Goal: Information Seeking & Learning: Learn about a topic

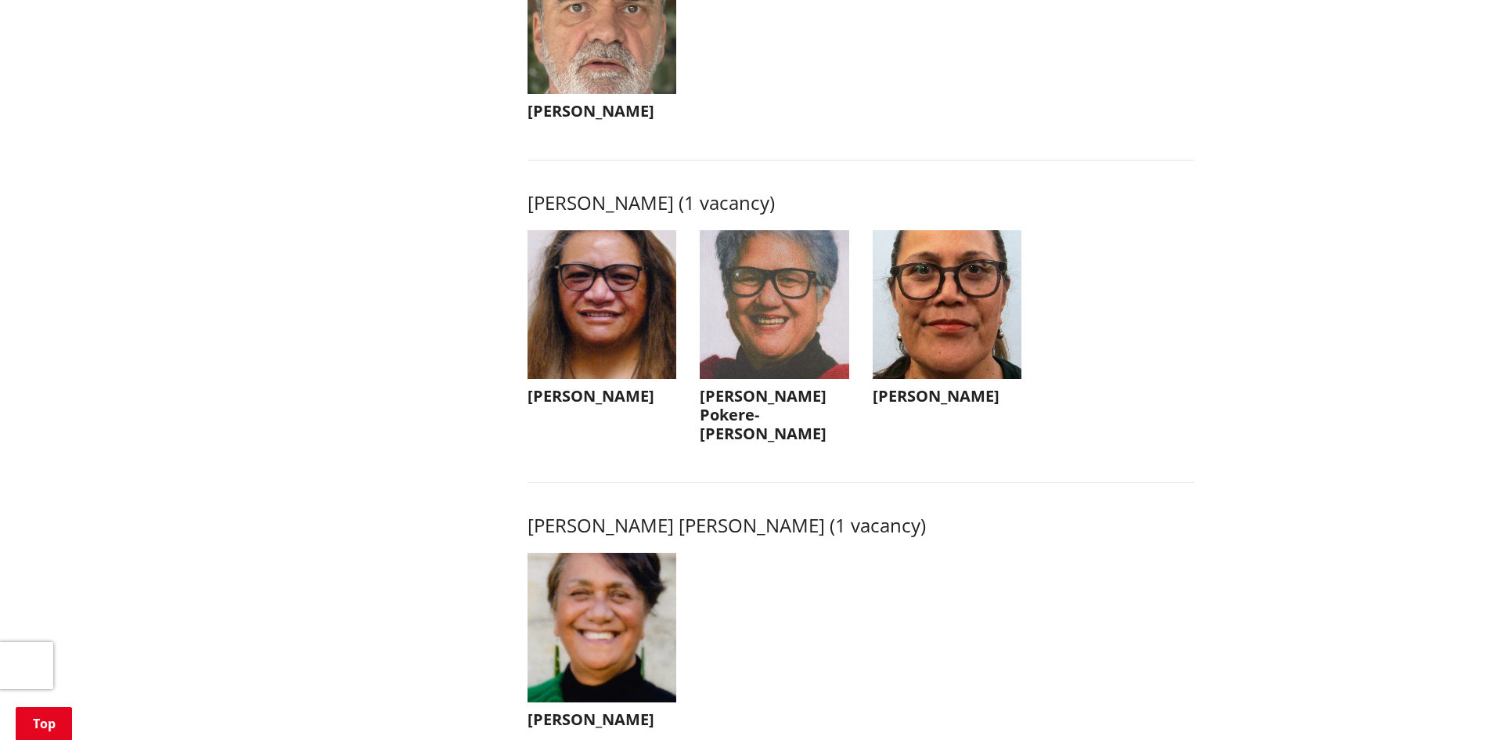
scroll to position [2035, 0]
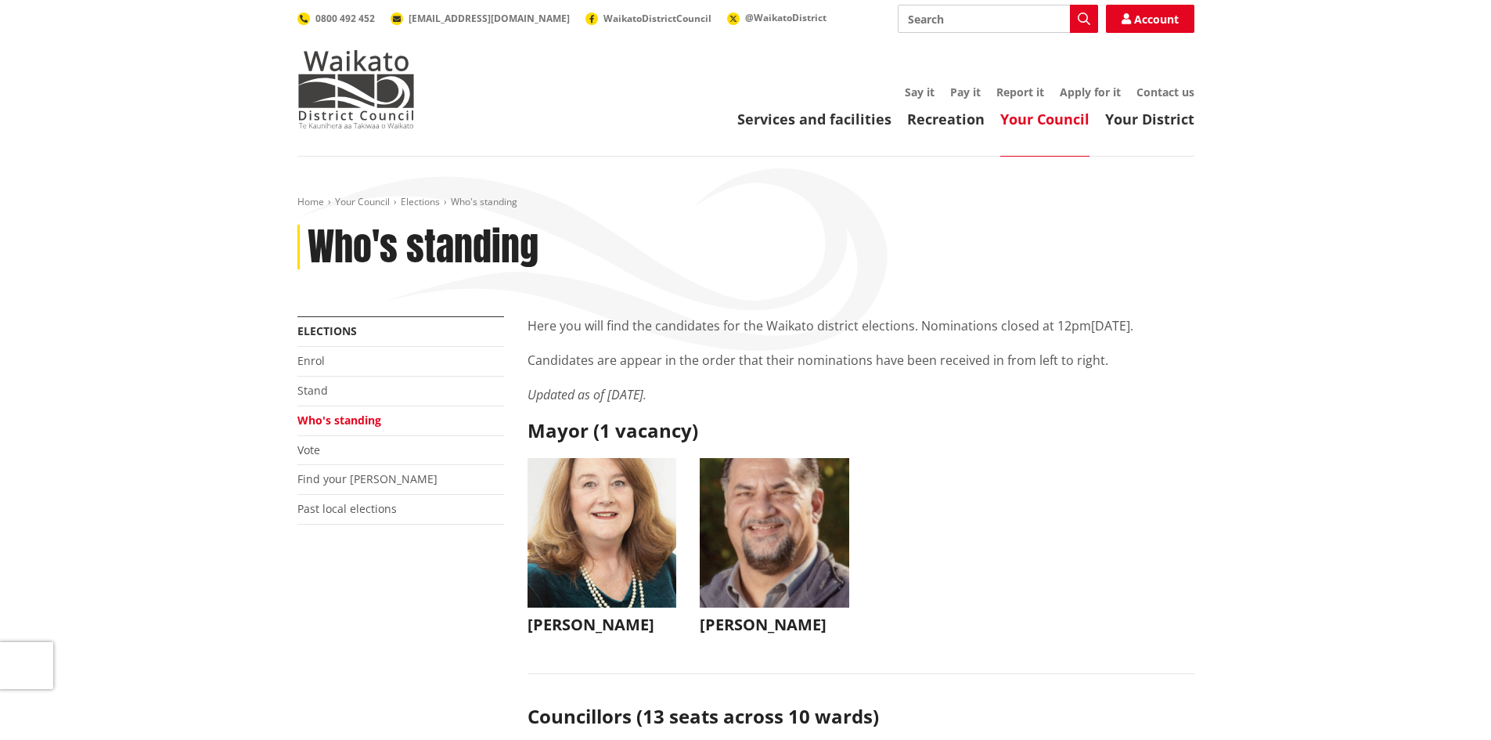
click at [383, 253] on h1 "Who's standing" at bounding box center [423, 247] width 231 height 45
click at [376, 91] on img at bounding box center [355, 89] width 117 height 78
click at [419, 199] on link "Elections" at bounding box center [420, 201] width 39 height 13
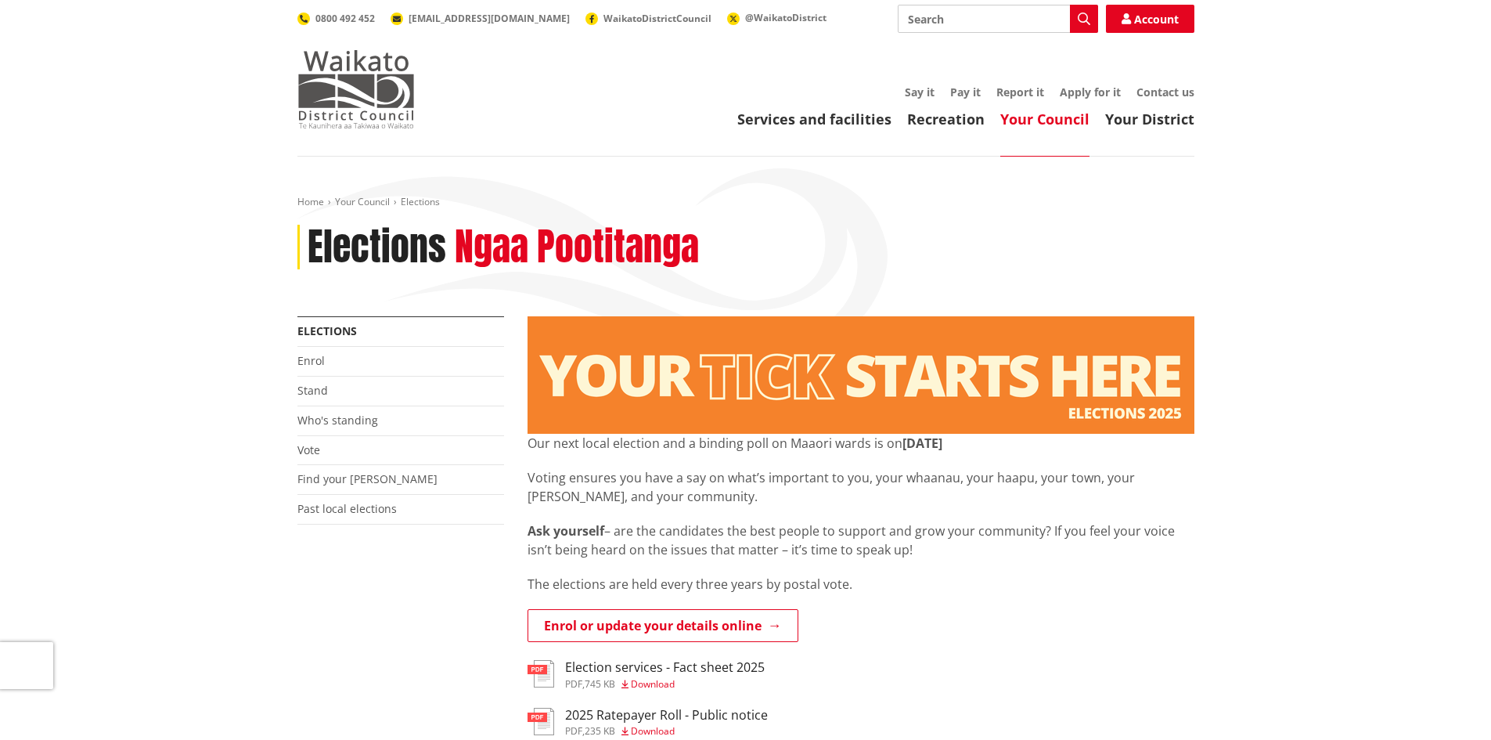
click at [375, 95] on img at bounding box center [355, 89] width 117 height 78
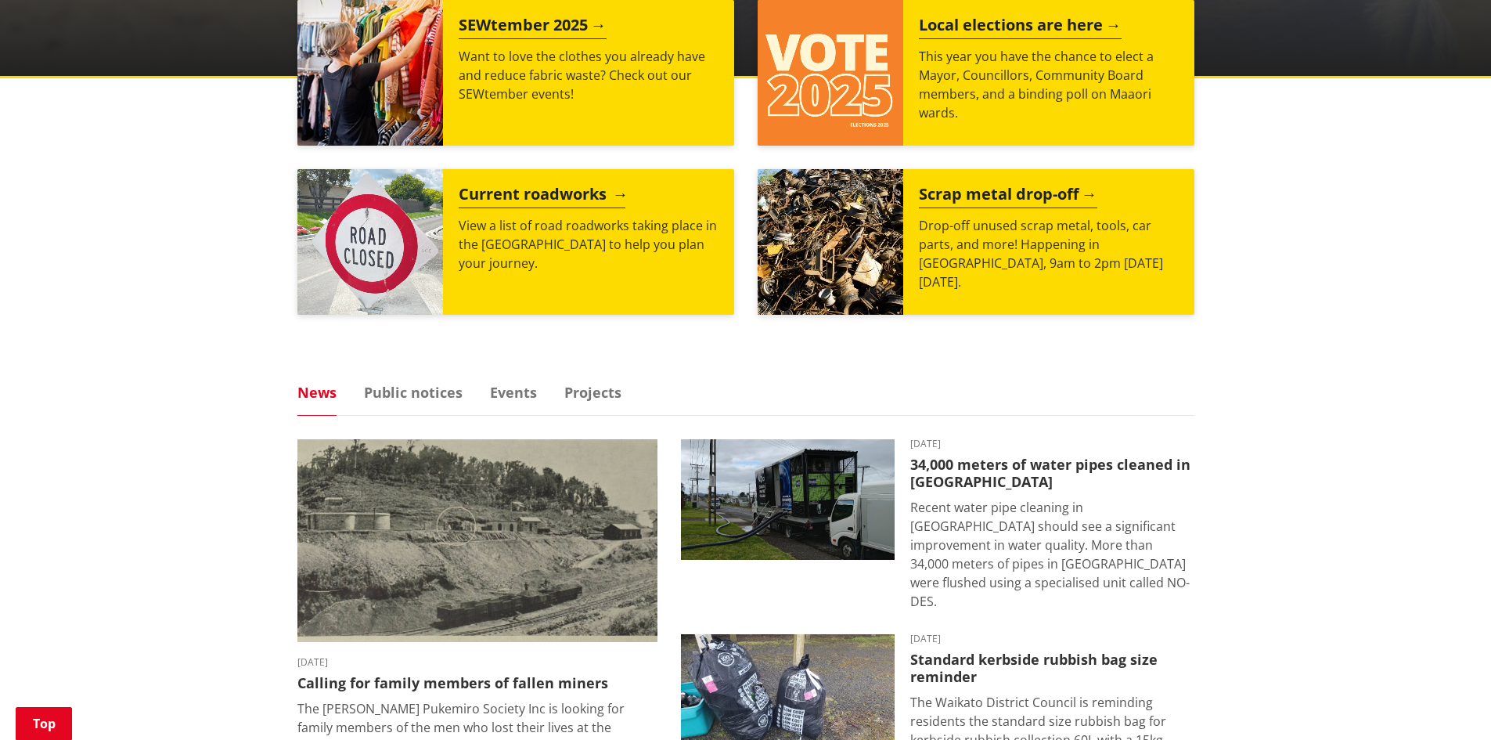
scroll to position [704, 0]
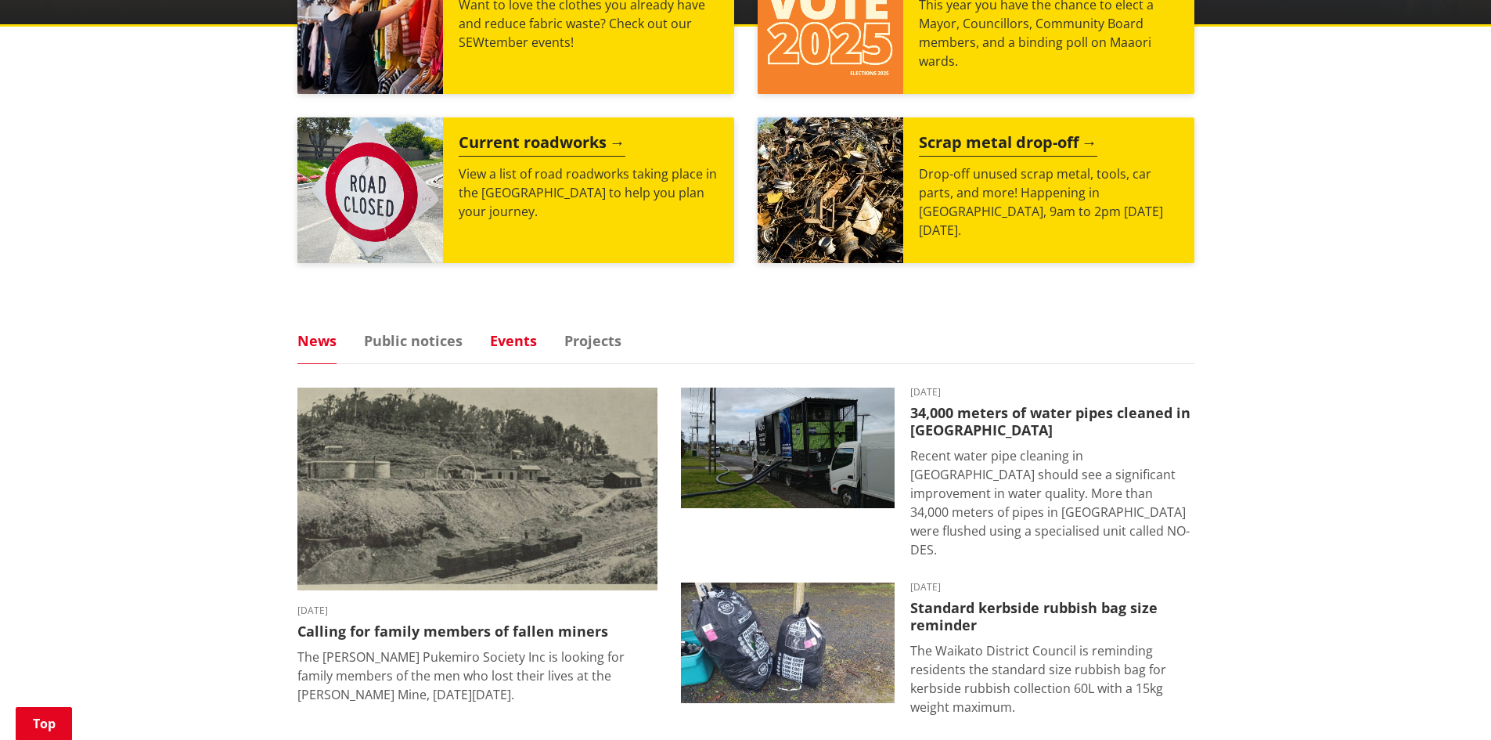
click at [502, 341] on link "Events" at bounding box center [513, 340] width 47 height 14
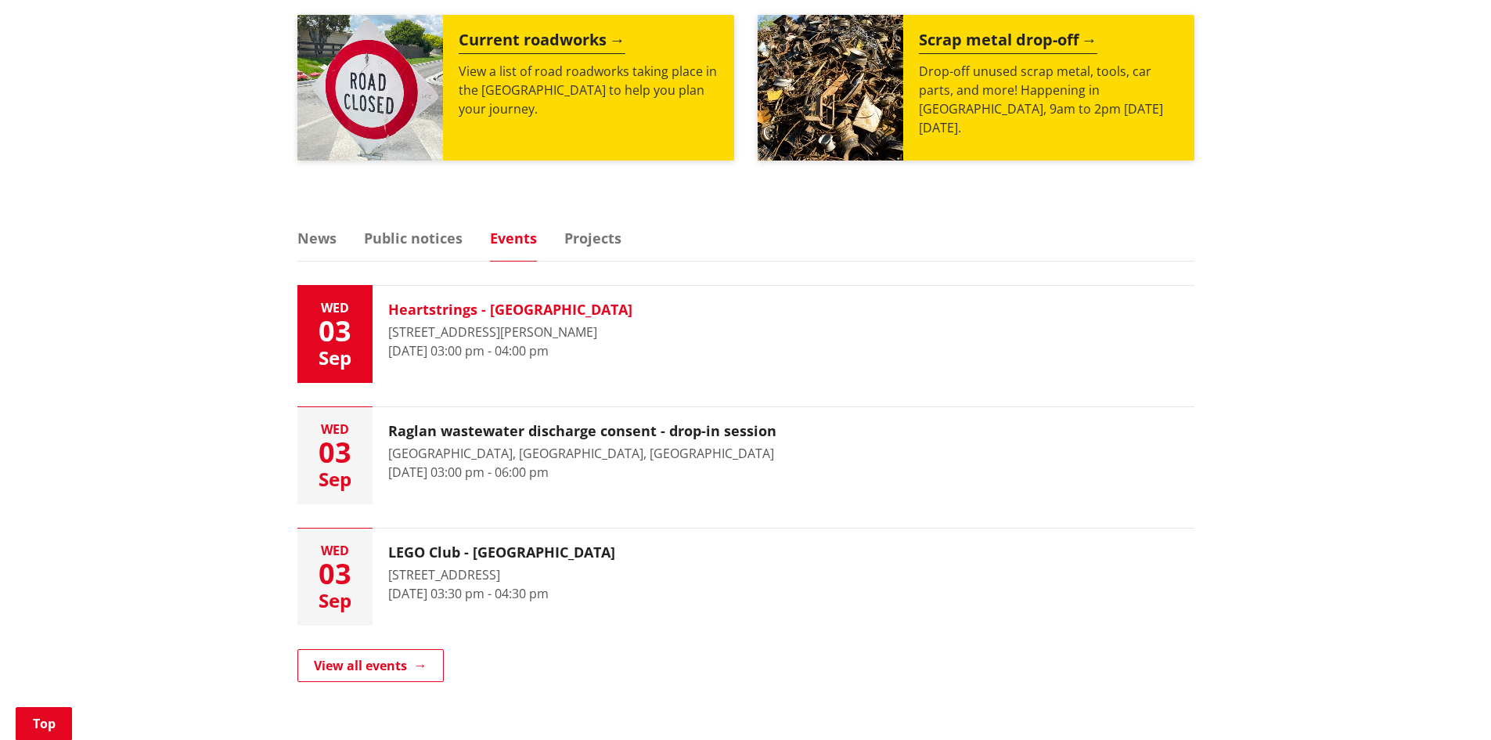
scroll to position [861, 0]
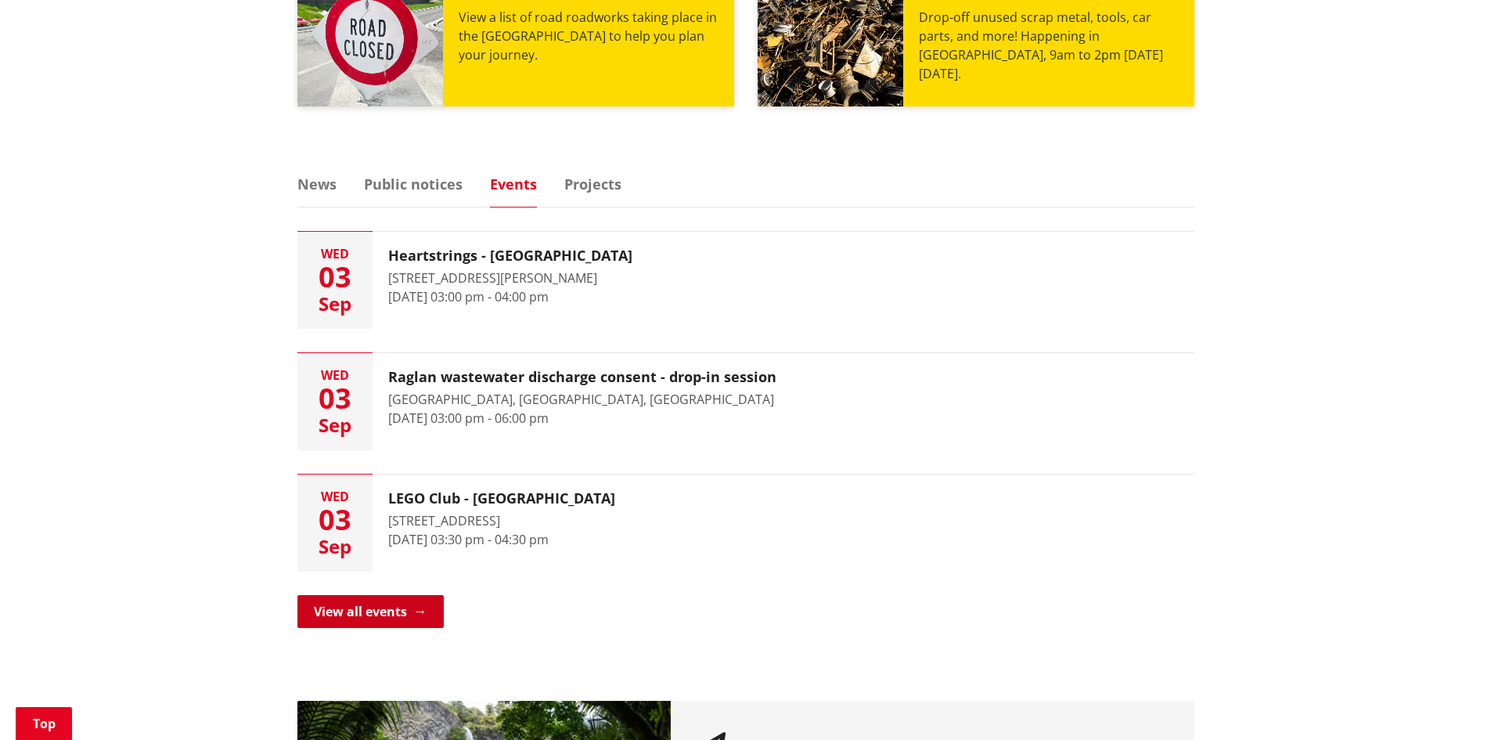
click at [407, 612] on link "View all events" at bounding box center [370, 611] width 146 height 33
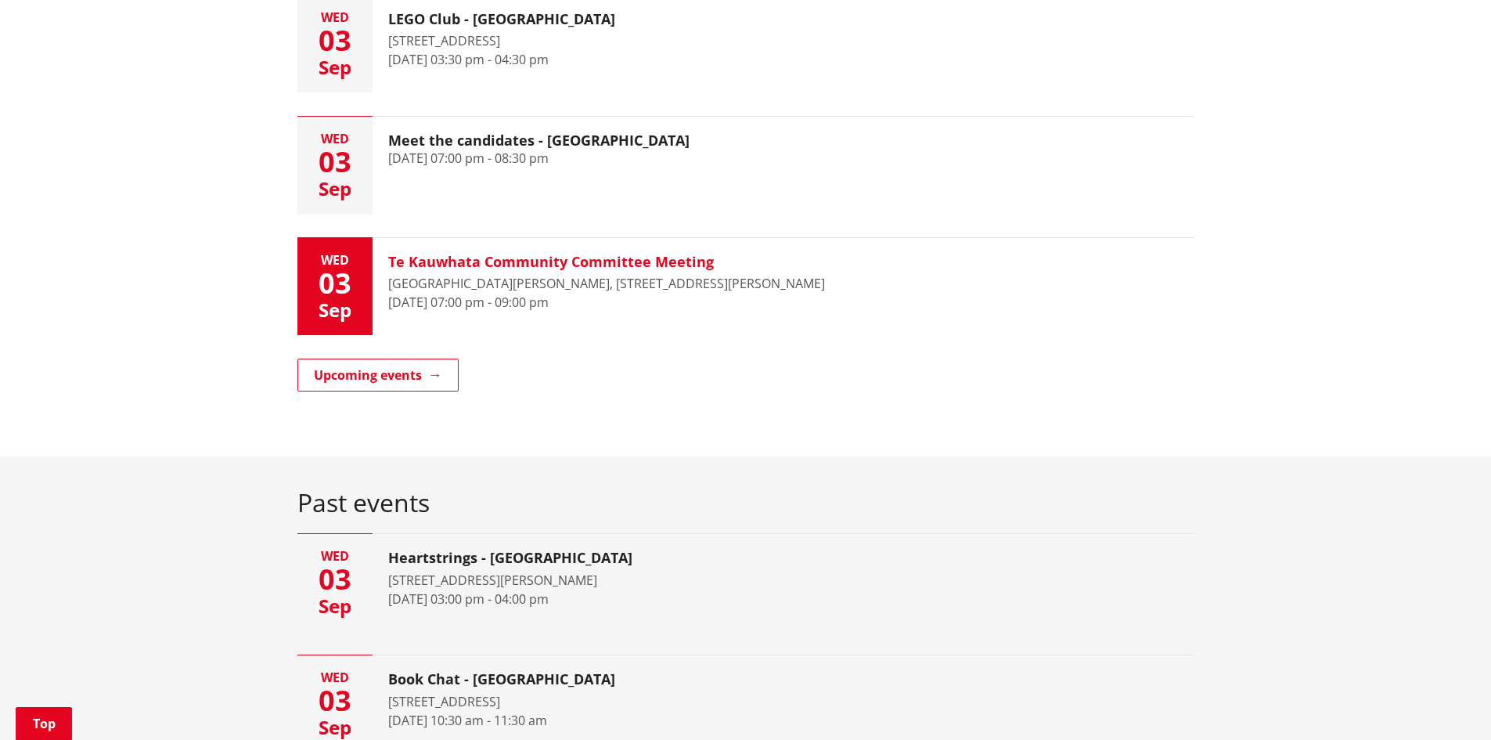
scroll to position [470, 0]
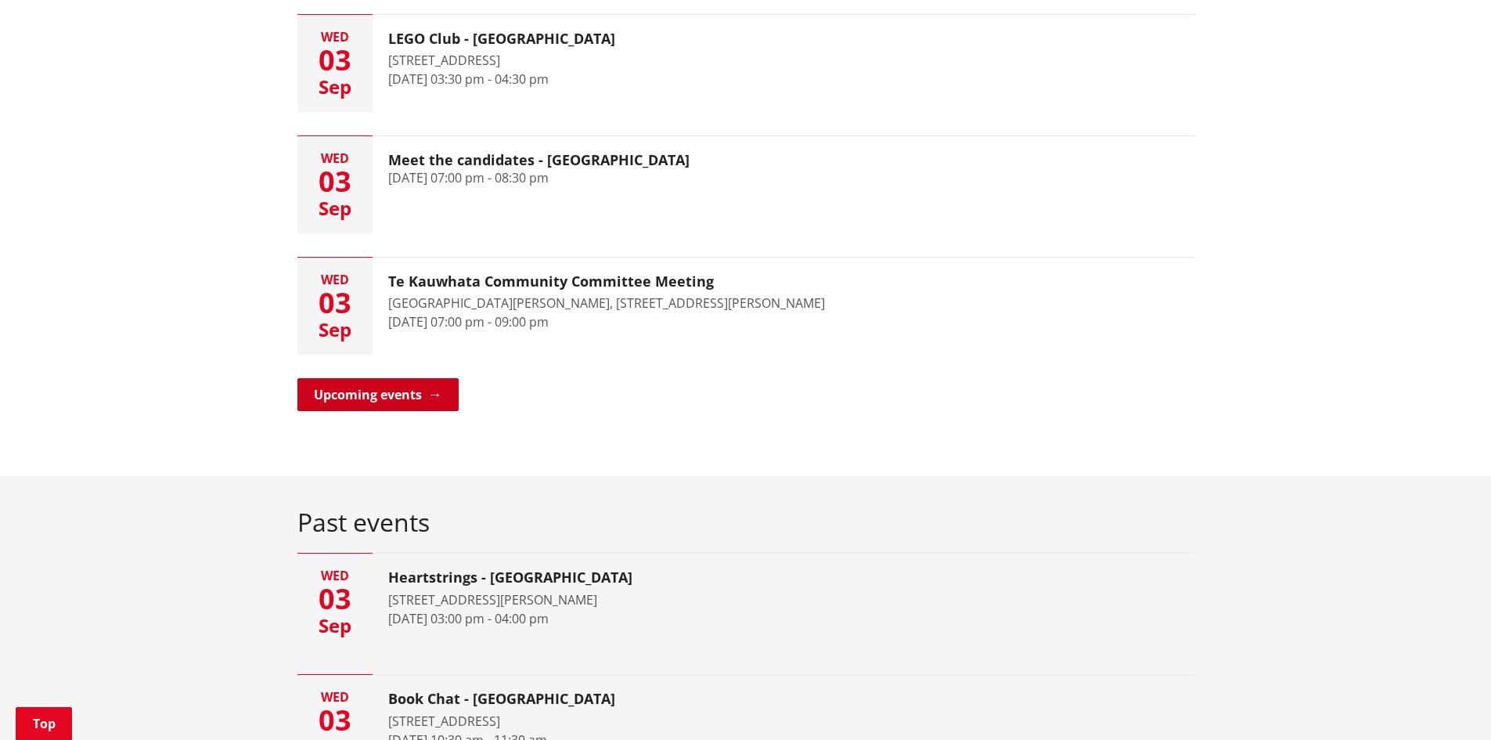
click at [434, 383] on link "Upcoming events" at bounding box center [377, 394] width 161 height 33
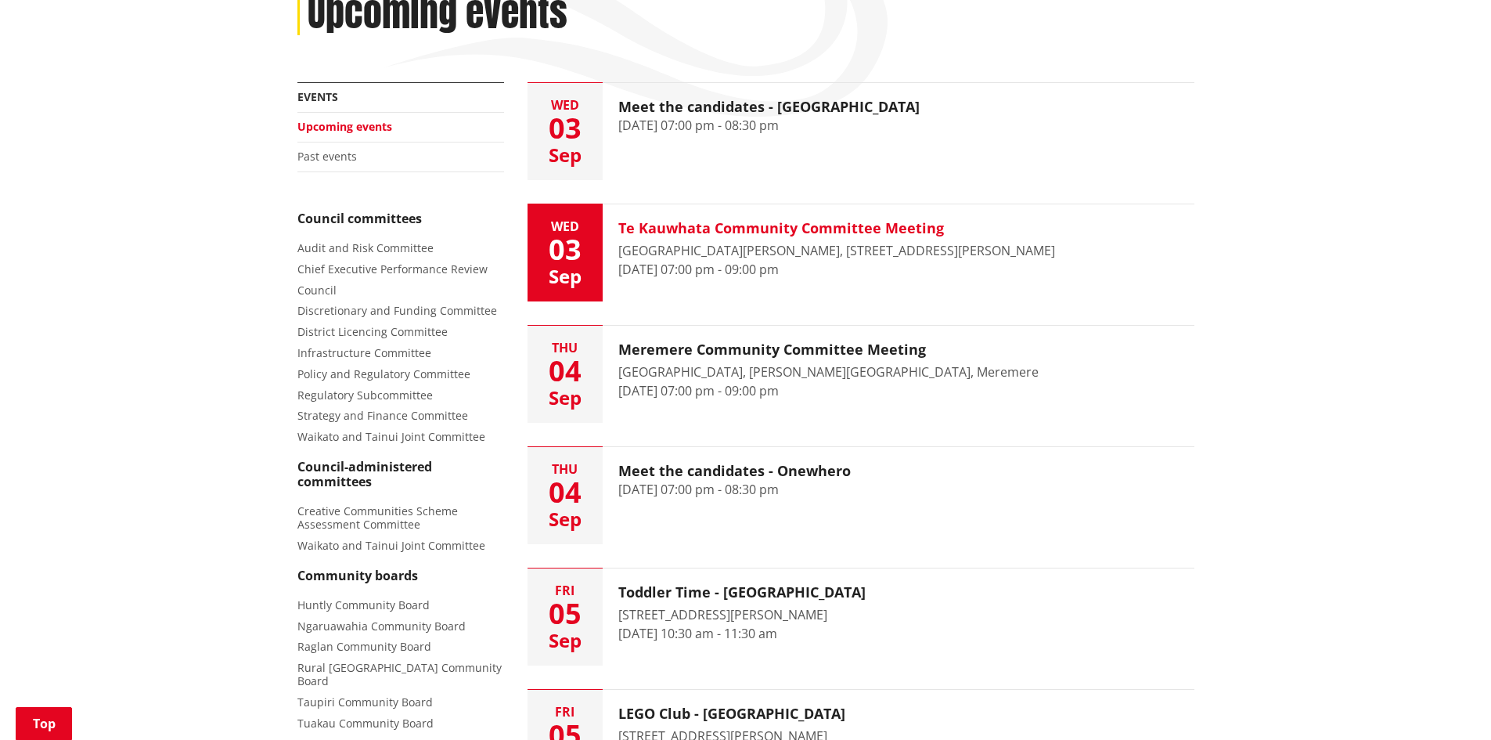
scroll to position [235, 0]
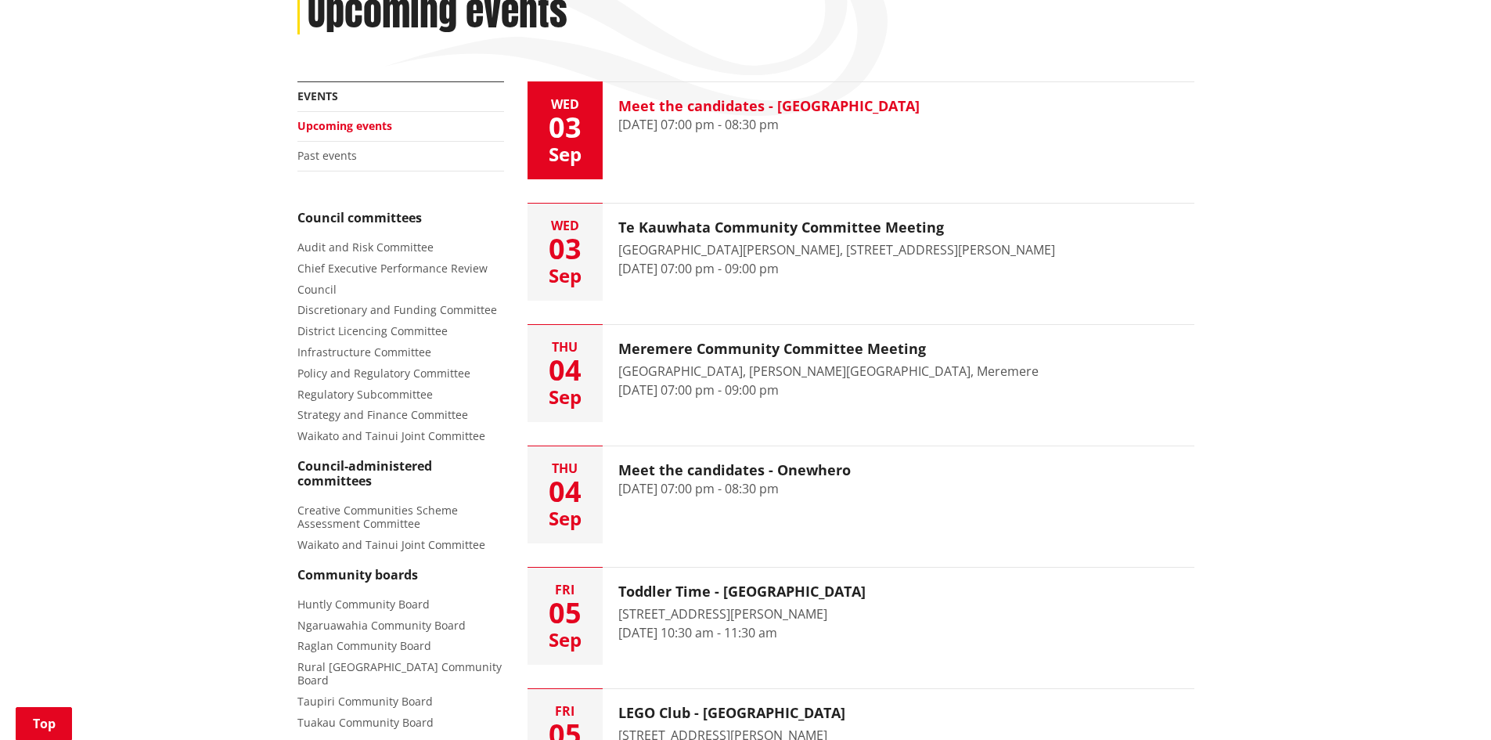
click at [726, 138] on div "Meet the candidates - Tuakau 3 September 2025, 07:00 pm - 08:30 pm" at bounding box center [769, 130] width 333 height 97
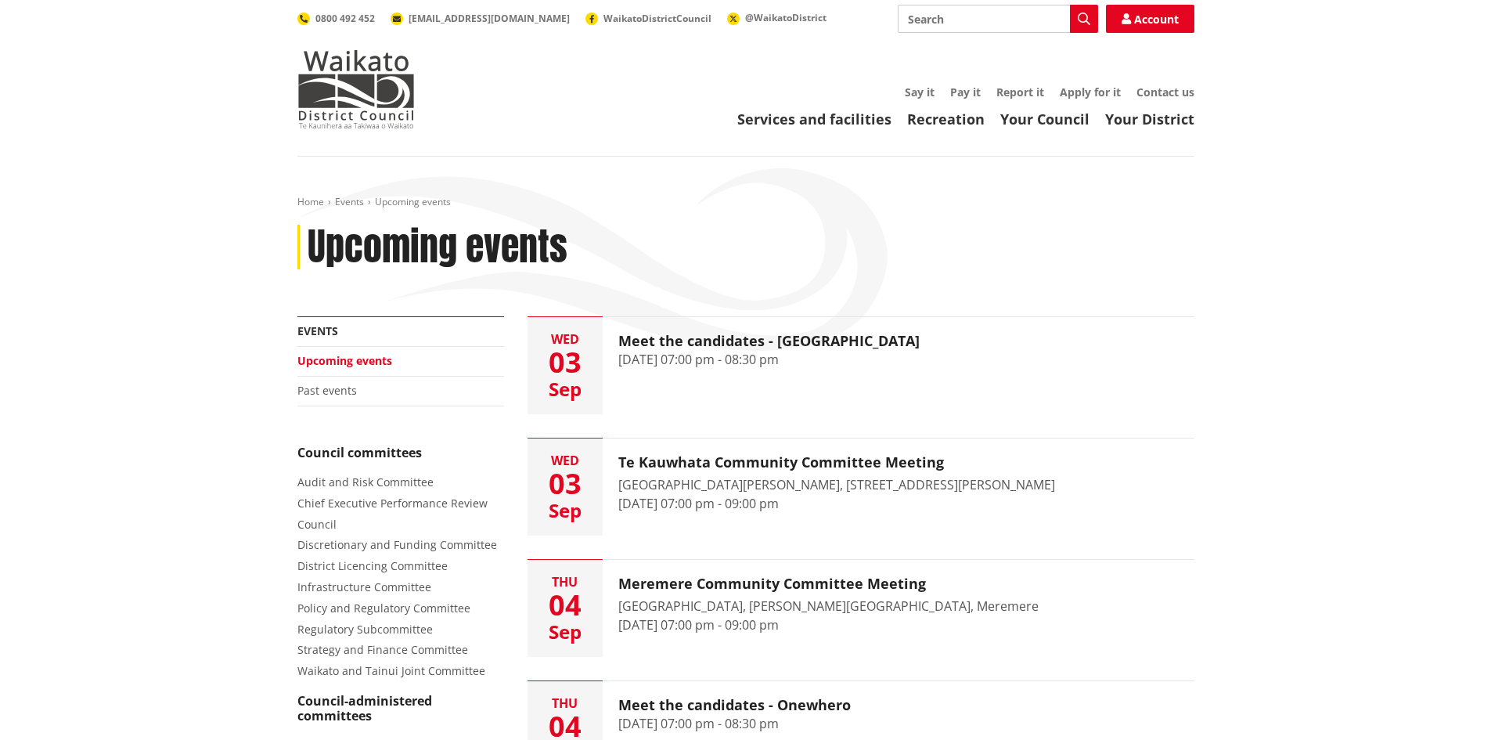
scroll to position [235, 0]
